Goal: Task Accomplishment & Management: Manage account settings

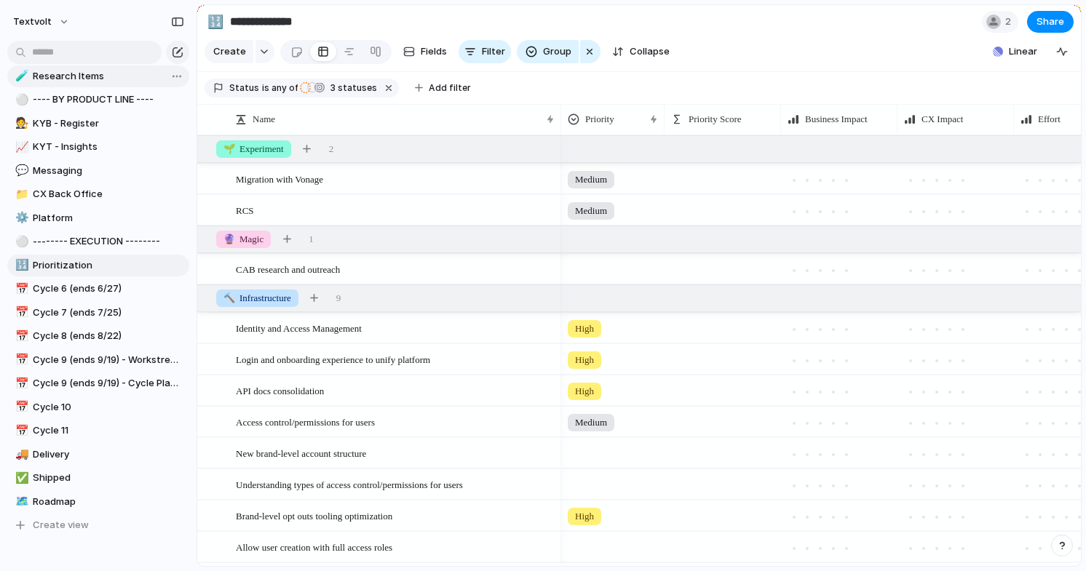
scroll to position [407, 0]
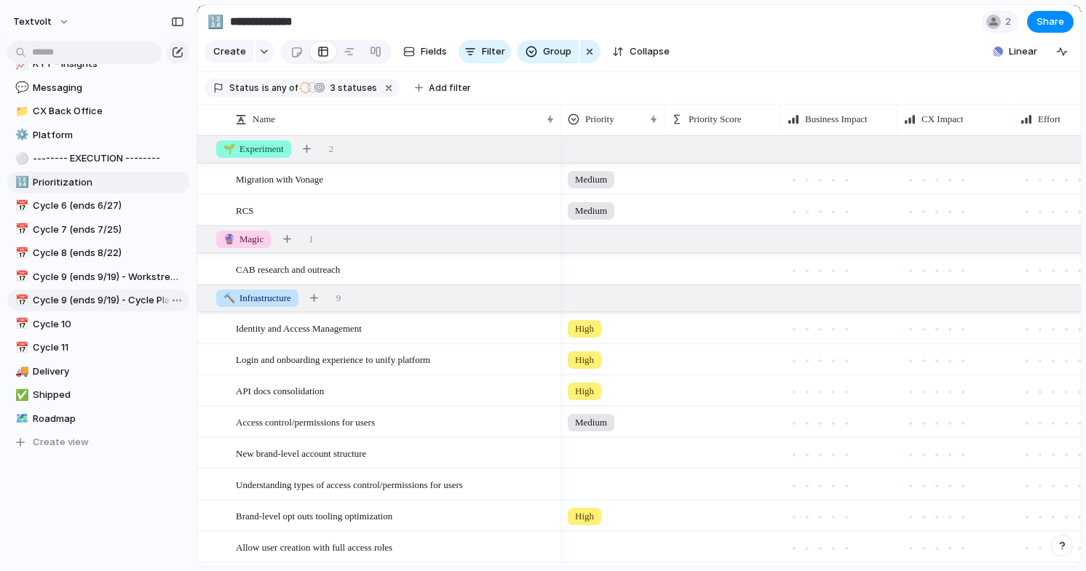
click at [113, 304] on span "Cycle 9 (ends 9/19) - Cycle Planning" at bounding box center [108, 300] width 151 height 15
type input "**********"
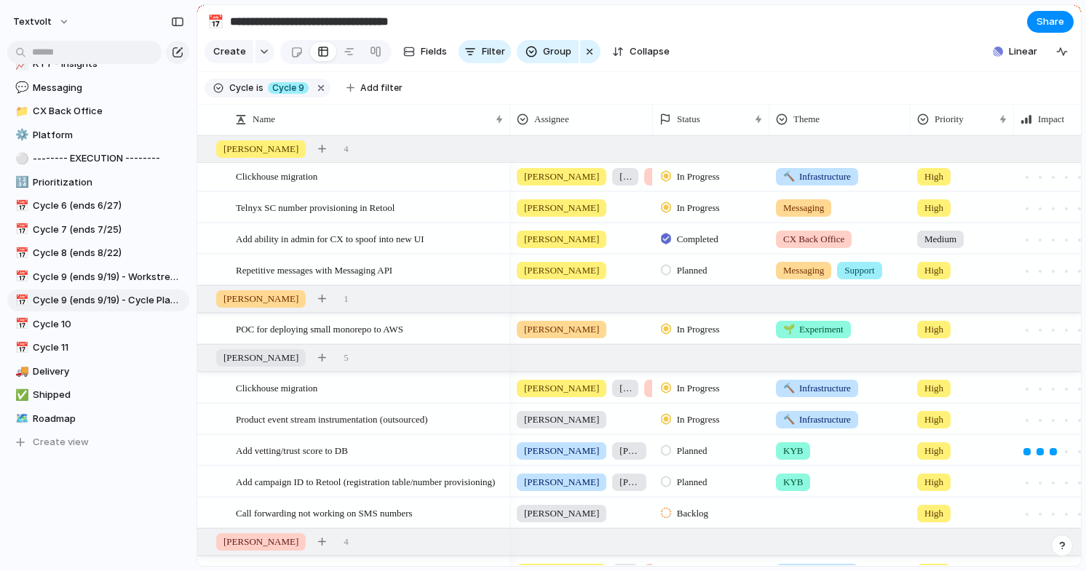
click at [692, 515] on span "Backlog" at bounding box center [692, 514] width 31 height 15
click at [710, 497] on span "In Progress" at bounding box center [702, 501] width 51 height 15
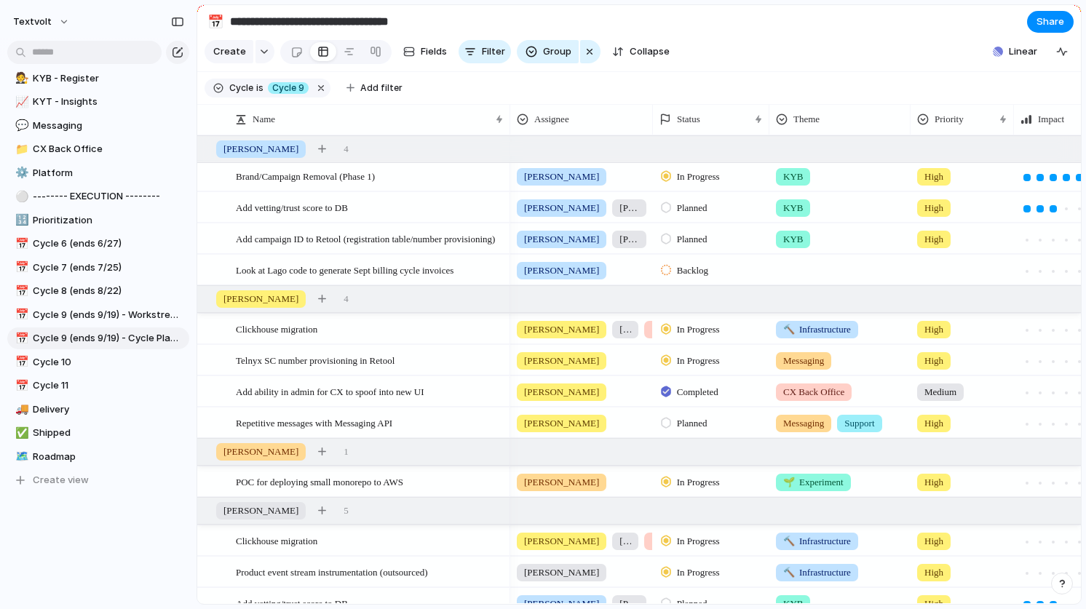
scroll to position [384, 0]
